Goal: Find specific page/section: Find specific page/section

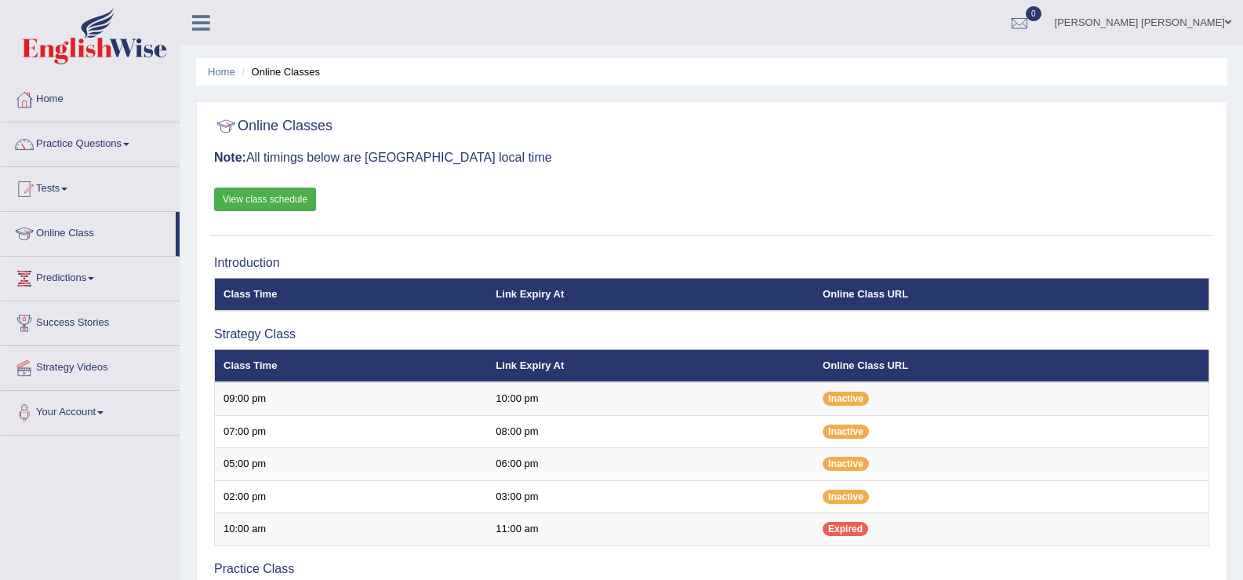
click at [274, 202] on link "View class schedule" at bounding box center [265, 199] width 102 height 24
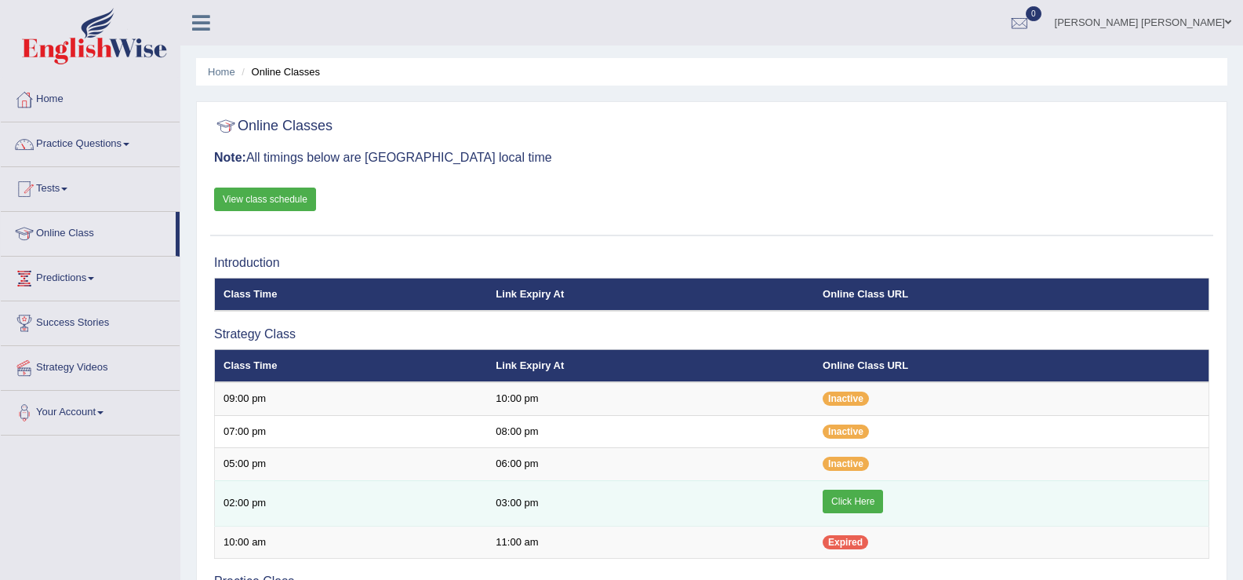
click at [849, 500] on link "Click Here" at bounding box center [853, 501] width 60 height 24
click at [843, 499] on link "Click Here" at bounding box center [853, 501] width 60 height 24
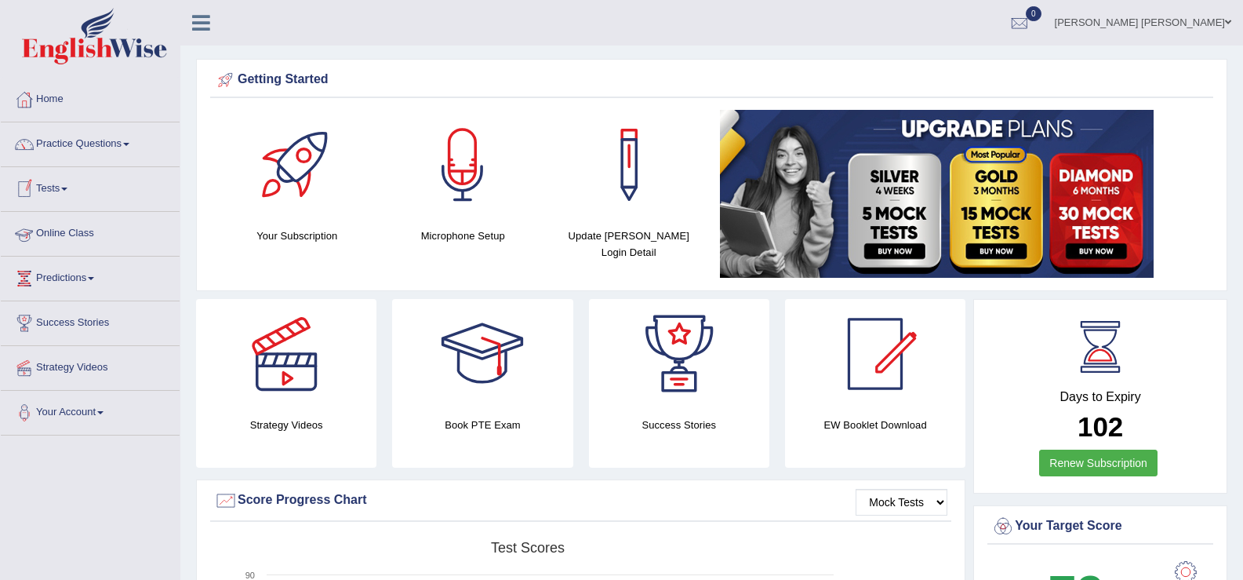
click at [82, 237] on link "Online Class" at bounding box center [90, 231] width 179 height 39
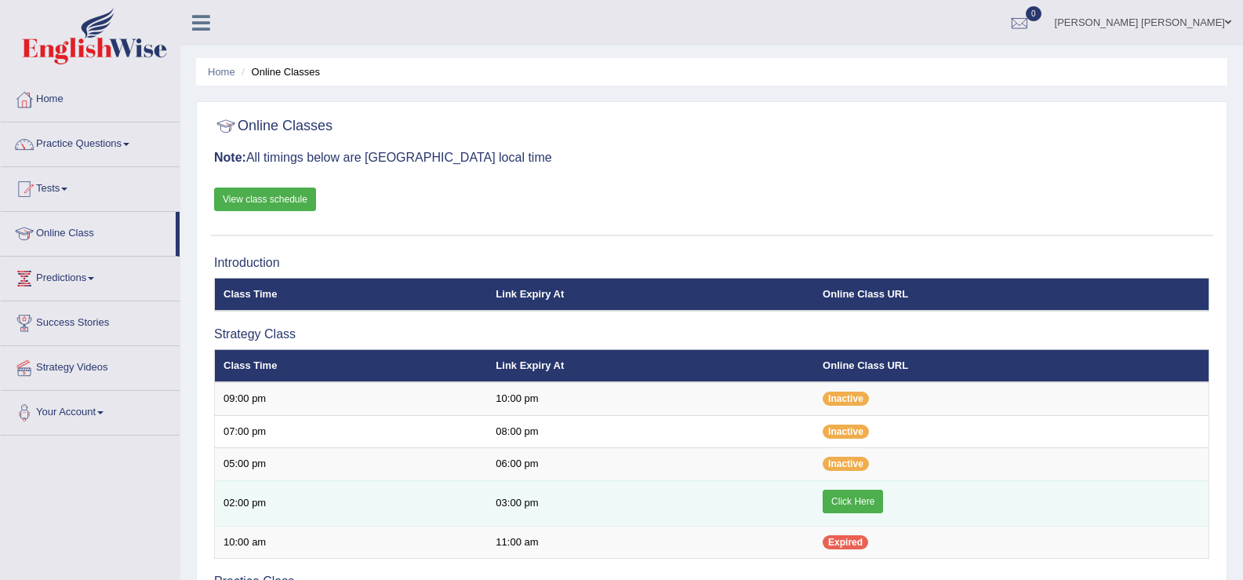
click at [842, 499] on link "Click Here" at bounding box center [853, 501] width 60 height 24
click at [831, 503] on link "Click Here" at bounding box center [853, 501] width 60 height 24
